Goal: Task Accomplishment & Management: Use online tool/utility

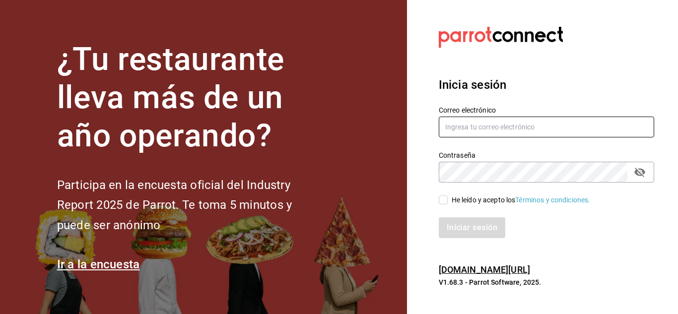
type input "[EMAIL_ADDRESS][DOMAIN_NAME]"
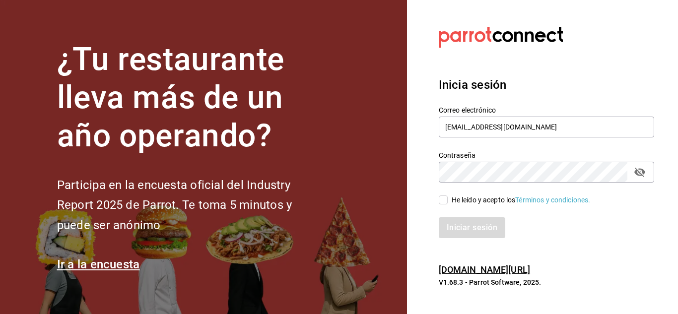
click at [444, 199] on input "He leído y acepto los Términos y condiciones." at bounding box center [443, 200] width 9 height 9
checkbox input "true"
click at [474, 228] on button "Iniciar sesión" at bounding box center [473, 228] width 68 height 21
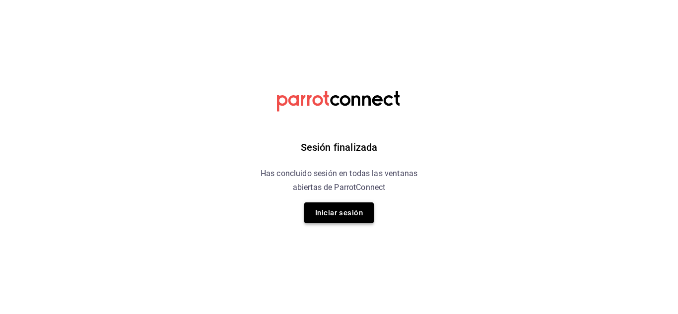
click at [357, 214] on button "Iniciar sesión" at bounding box center [339, 213] width 70 height 21
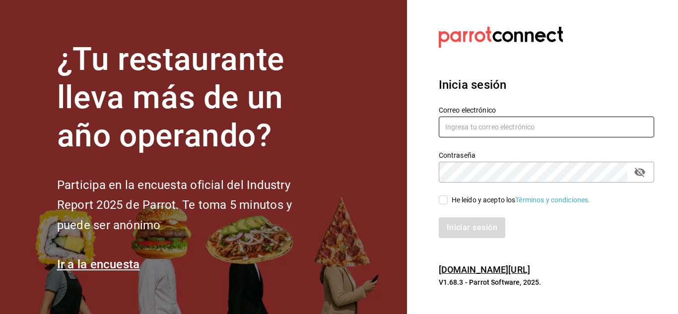
type input "[EMAIL_ADDRESS][DOMAIN_NAME]"
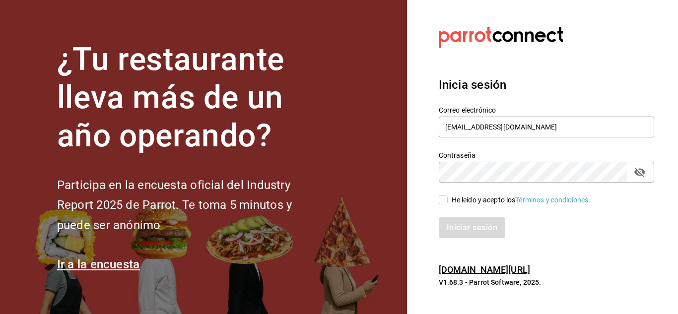
click at [444, 196] on input "He leído y acepto los Términos y condiciones." at bounding box center [443, 200] width 9 height 9
checkbox input "true"
click at [478, 222] on button "Iniciar sesión" at bounding box center [473, 228] width 68 height 21
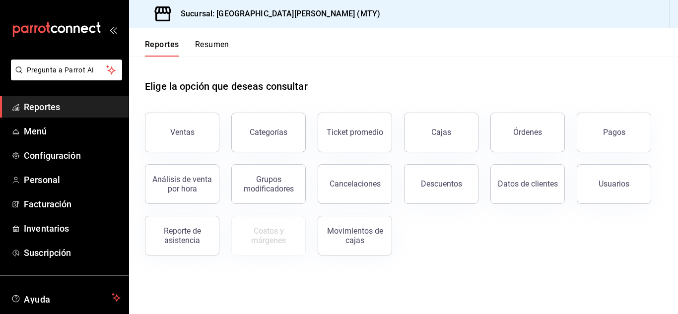
click at [201, 51] on button "Resumen" at bounding box center [212, 48] width 34 height 17
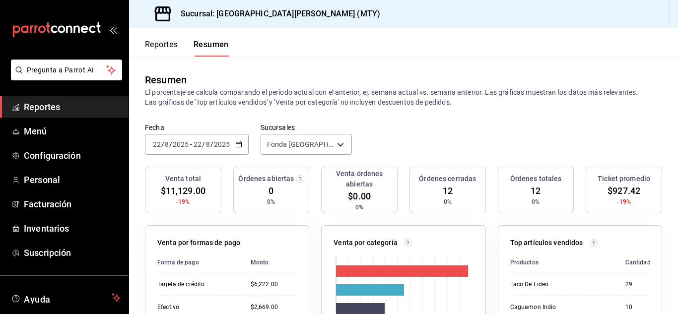
click at [160, 44] on button "Reportes" at bounding box center [161, 48] width 33 height 17
